Goal: Transaction & Acquisition: Purchase product/service

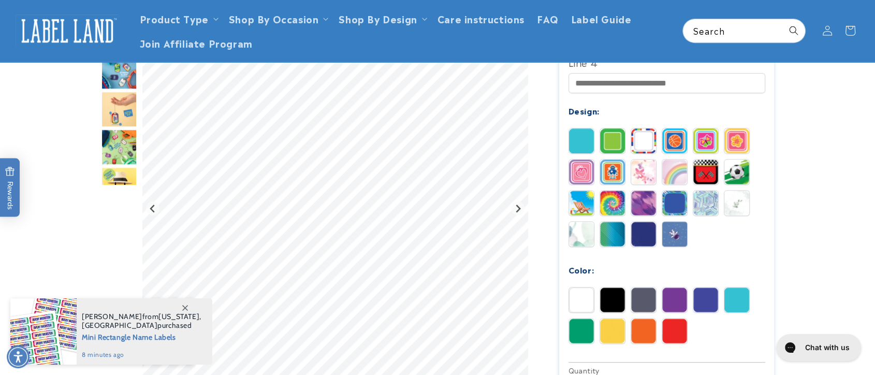
scroll to position [345, 0]
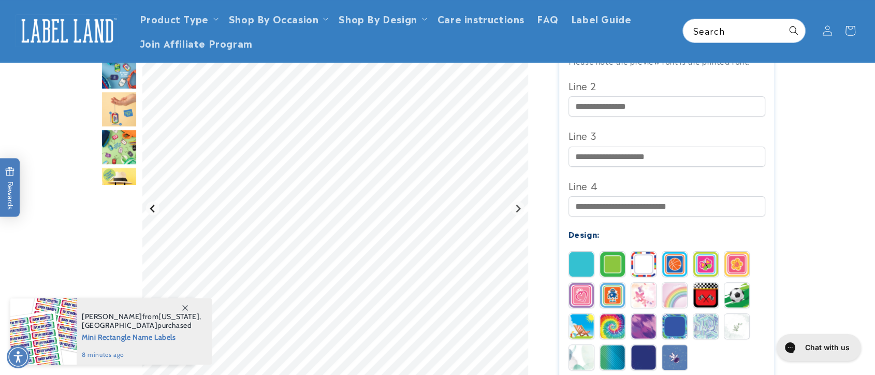
click at [154, 210] on icon "Previous slide" at bounding box center [153, 209] width 8 height 8
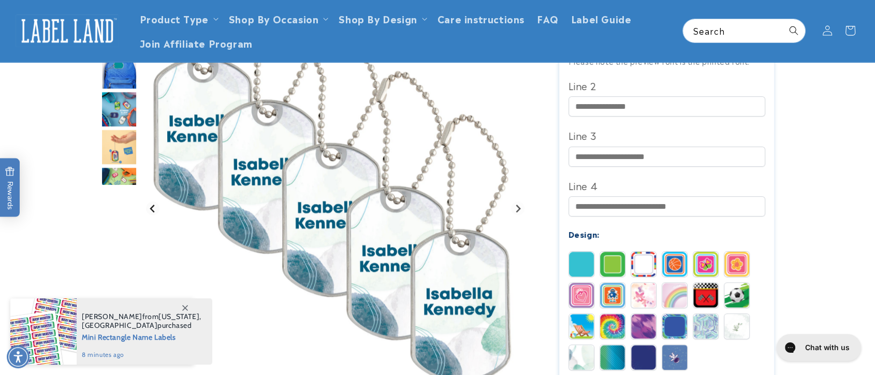
click at [154, 210] on icon "Go to last slide" at bounding box center [153, 209] width 8 height 8
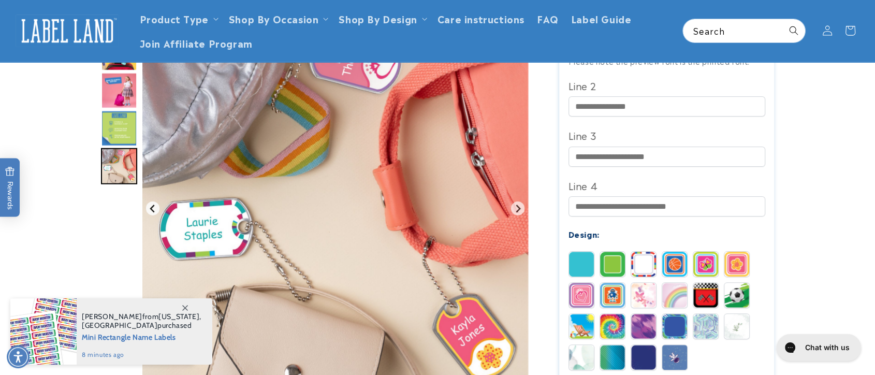
click at [154, 210] on icon "Previous slide" at bounding box center [153, 209] width 8 height 8
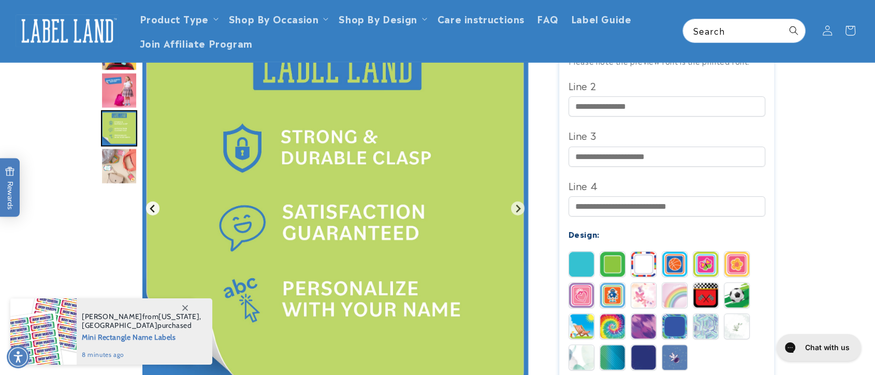
click at [154, 210] on icon "Previous slide" at bounding box center [153, 209] width 8 height 8
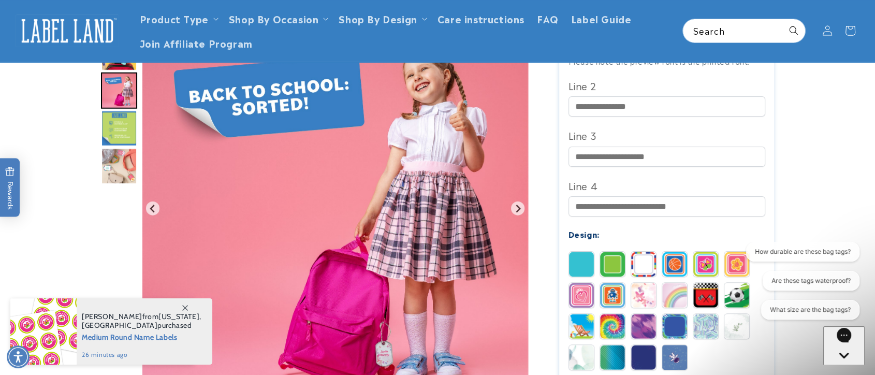
click at [120, 130] on img "Go to slide 8" at bounding box center [119, 128] width 36 height 36
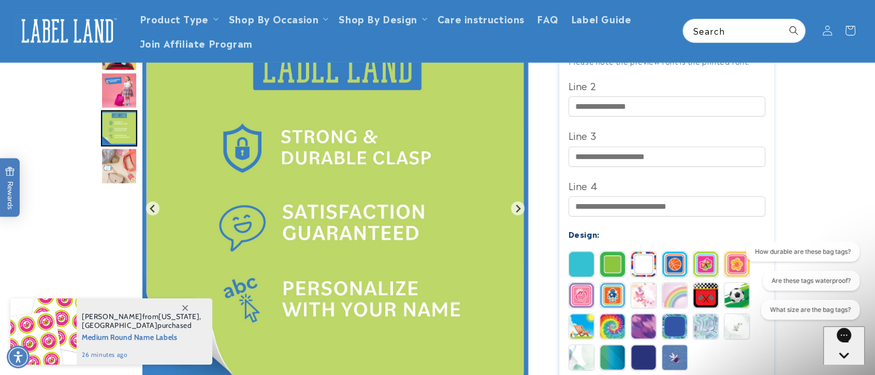
click at [120, 161] on img "Go to slide 9" at bounding box center [119, 166] width 36 height 36
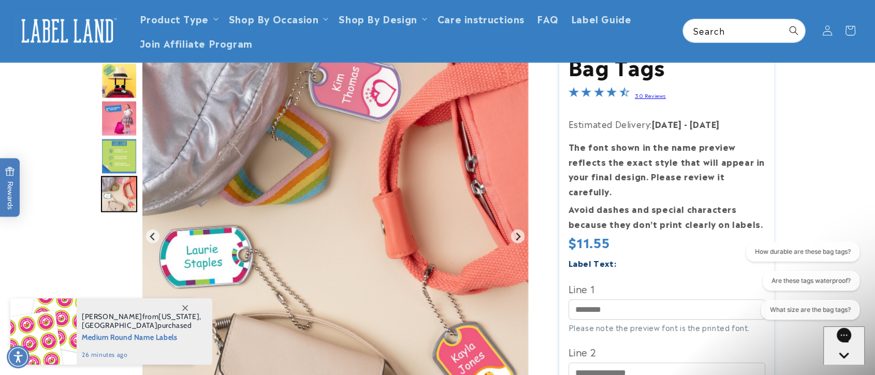
scroll to position [0, 0]
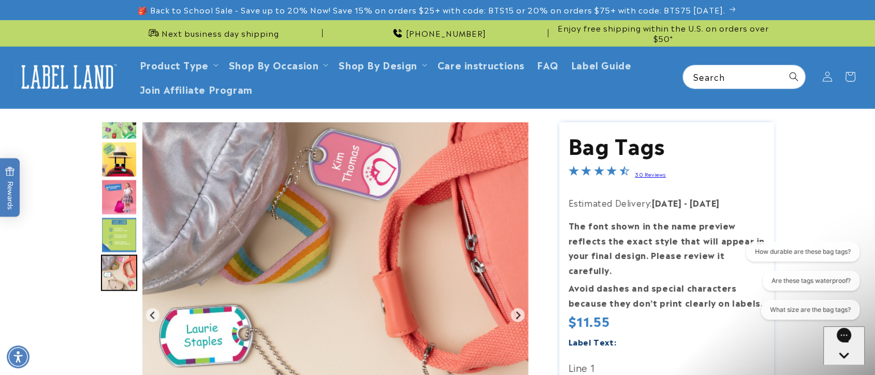
click at [112, 152] on img "Go to slide 6" at bounding box center [119, 159] width 36 height 36
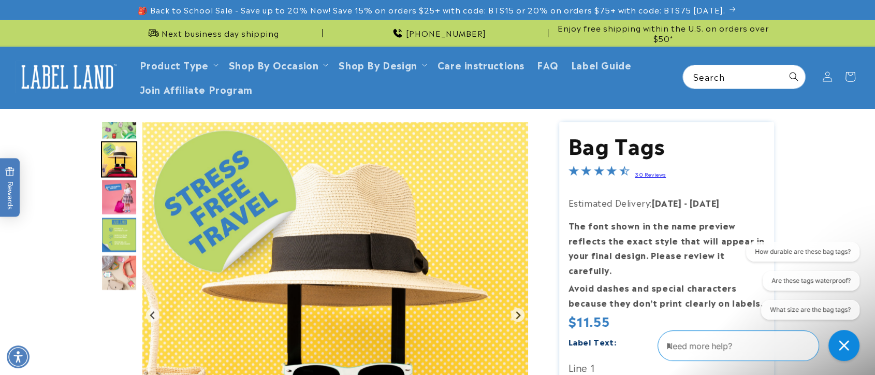
click at [114, 128] on img "Go to slide 5" at bounding box center [119, 121] width 36 height 36
